Goal: Navigation & Orientation: Find specific page/section

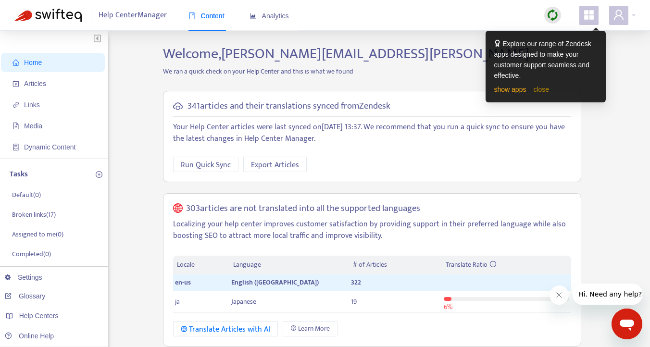
click at [545, 89] on link "close" at bounding box center [541, 90] width 16 height 8
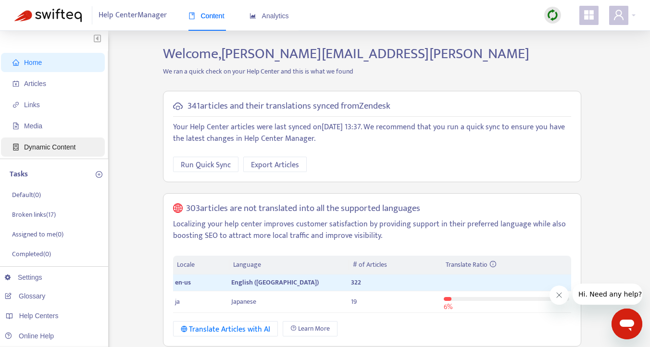
click at [41, 145] on span "Dynamic Content" at bounding box center [49, 147] width 51 height 8
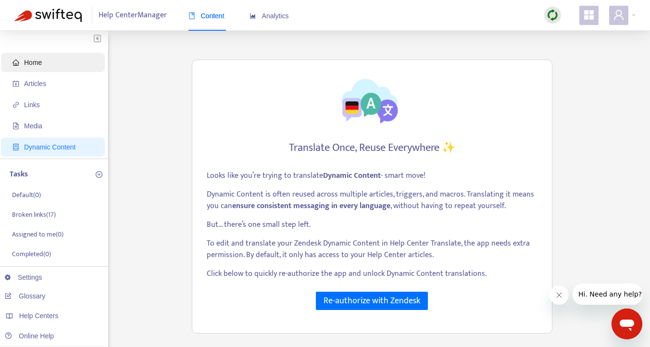
click at [24, 58] on span "Home" at bounding box center [55, 62] width 85 height 19
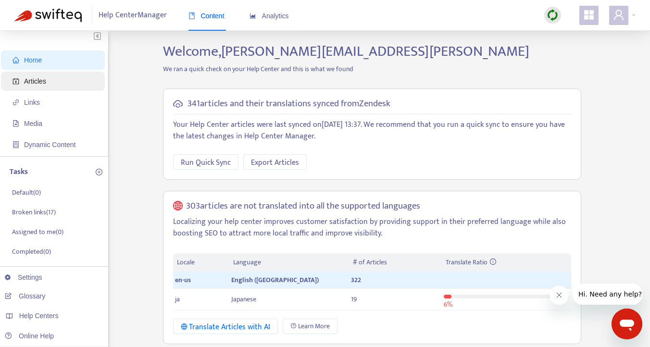
click at [32, 82] on span "Articles" at bounding box center [35, 81] width 22 height 8
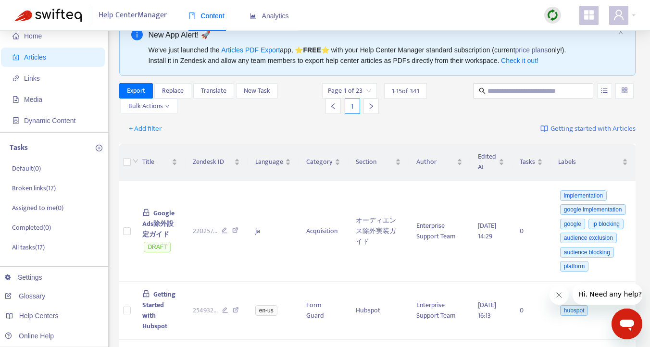
scroll to position [34, 0]
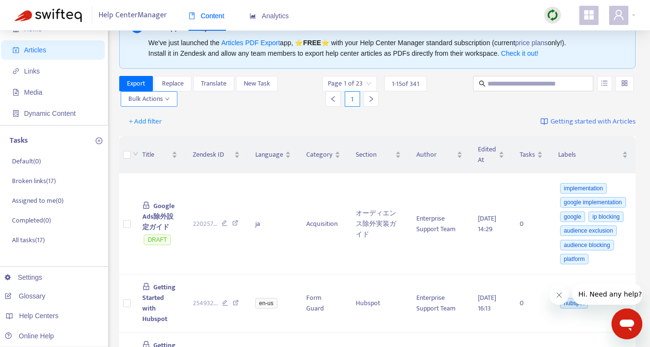
click at [165, 100] on icon "down" at bounding box center [167, 99] width 5 height 5
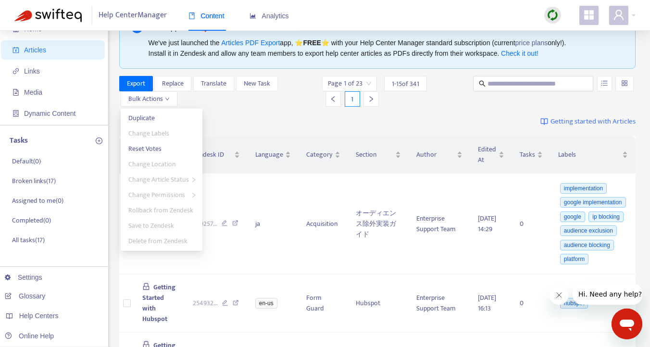
click at [251, 109] on div "Export Replace Translate New Task Bulk Actions Page 1 of 23 1 - 15 of 341 1" at bounding box center [377, 93] width 517 height 35
